Goal: Information Seeking & Learning: Learn about a topic

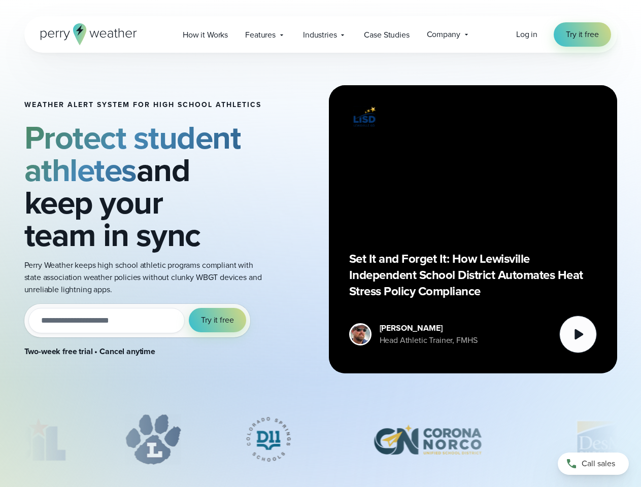
click at [320, 244] on div "Weather Alert System for High School Athletics Protect student athletes and kee…" at bounding box center [320, 229] width 593 height 353
click at [320, 35] on span "Industries" at bounding box center [319, 35] width 33 height 12
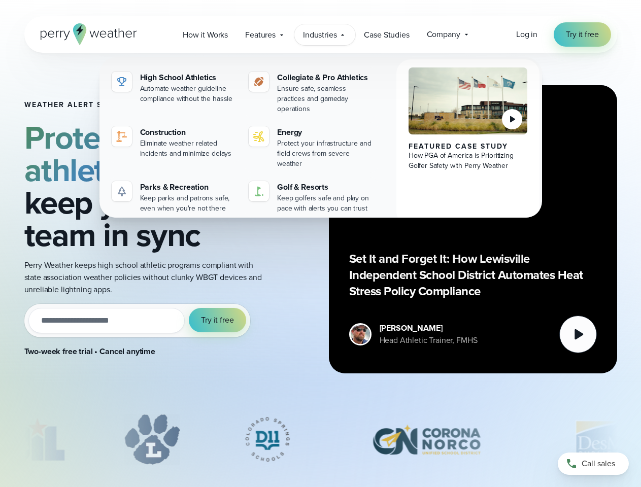
click at [137, 321] on input "email" at bounding box center [106, 320] width 157 height 25
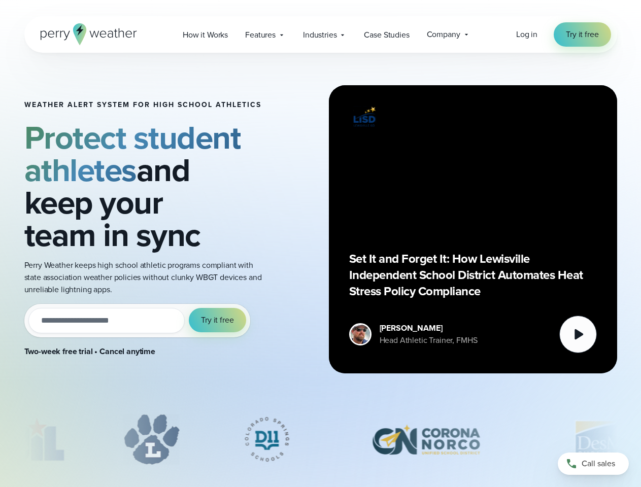
click at [218, 320] on span "Try it free" at bounding box center [217, 320] width 32 height 12
click at [473, 229] on div "Set It and Forget It: How Lewisville Independent School District Automates Heat…" at bounding box center [473, 230] width 248 height 248
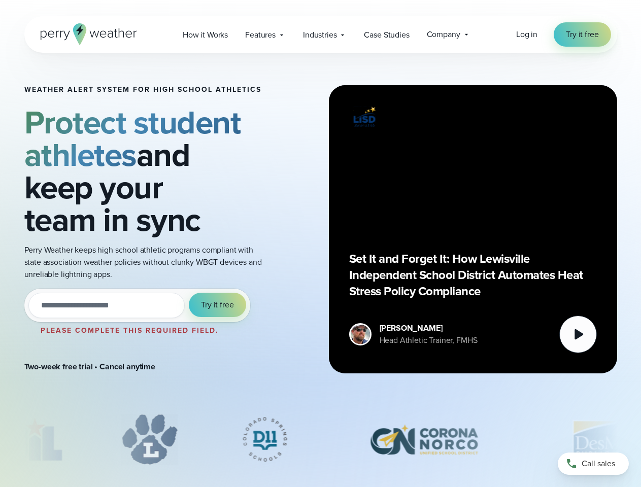
click at [578, 334] on icon at bounding box center [578, 334] width 9 height 11
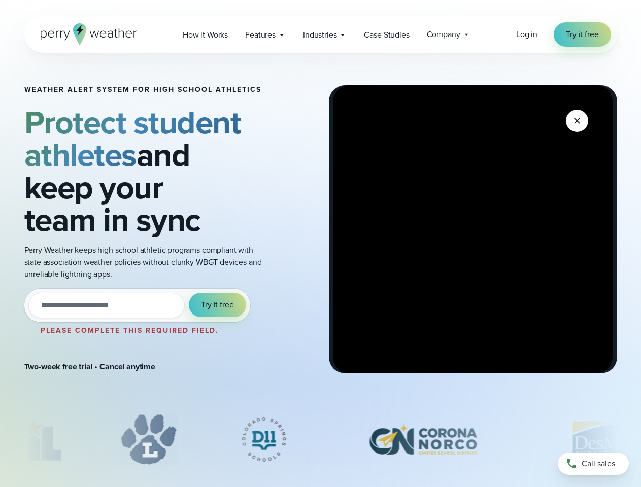
click at [321, 439] on div "slideshow" at bounding box center [320, 439] width 593 height 51
click at [0, 439] on div at bounding box center [320, 442] width 641 height 56
